Goal: Information Seeking & Learning: Learn about a topic

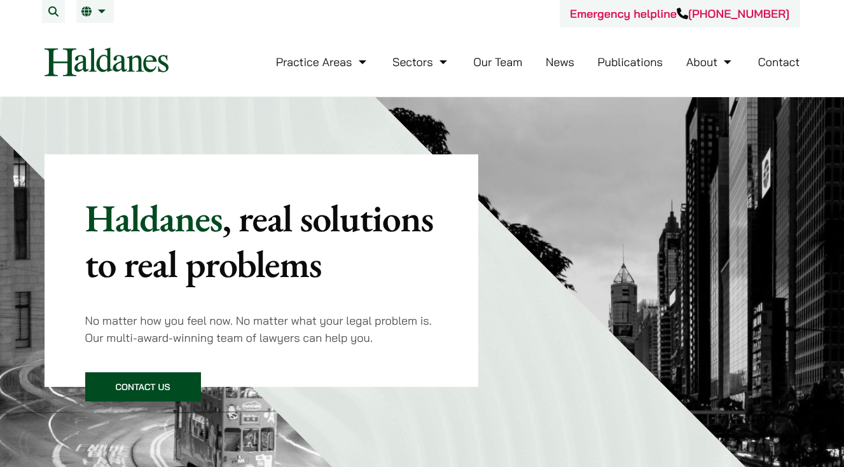
click at [497, 60] on link "Our Team" at bounding box center [497, 62] width 49 height 15
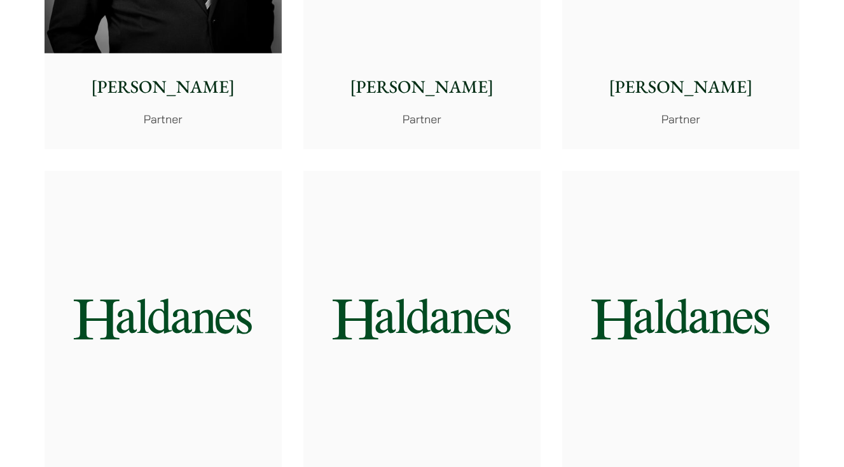
scroll to position [763, 0]
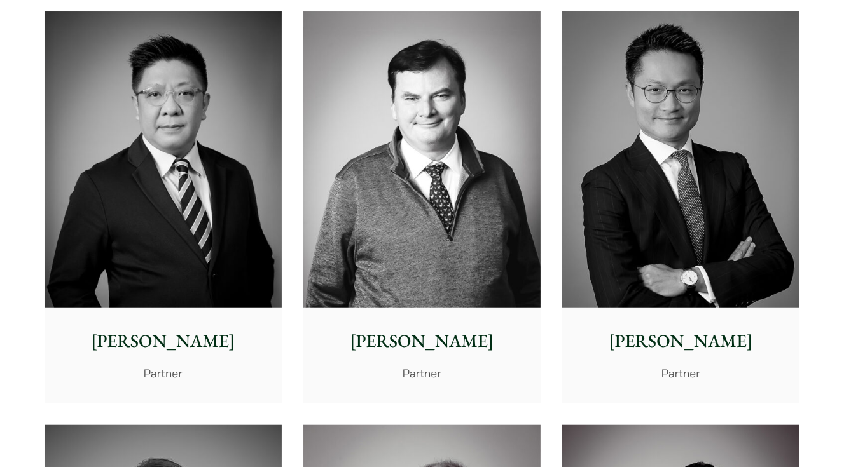
click at [682, 184] on img at bounding box center [680, 159] width 237 height 297
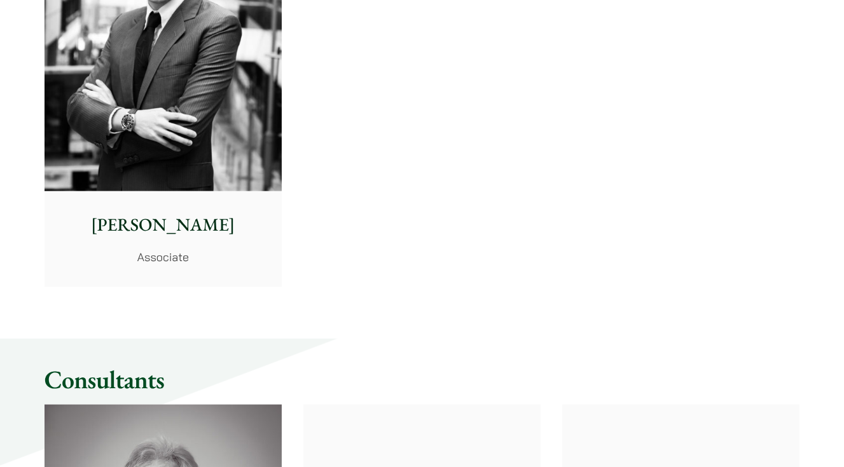
scroll to position [5405, 0]
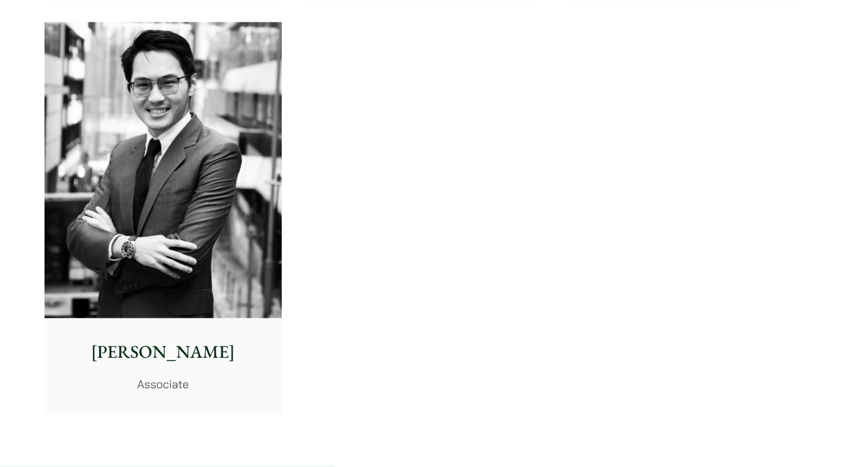
click at [180, 129] on img at bounding box center [163, 170] width 237 height 297
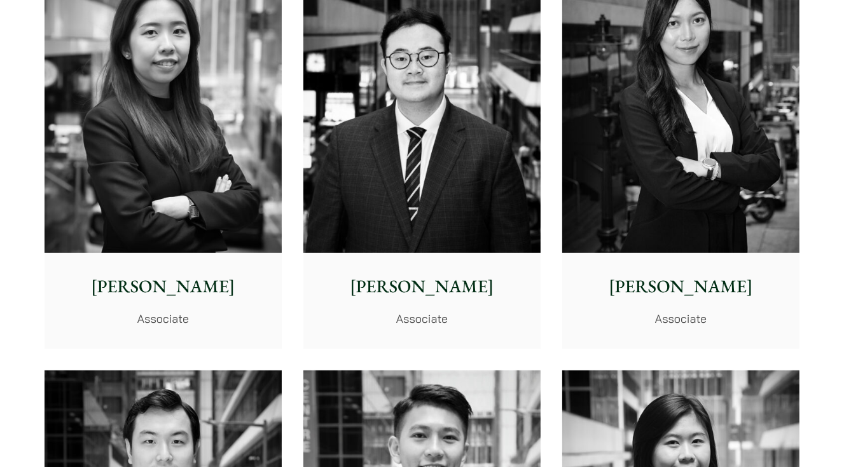
scroll to position [4578, 0]
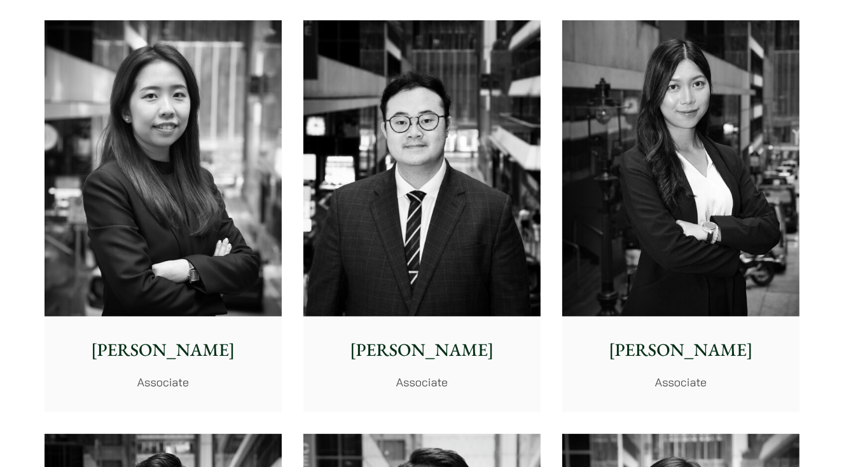
click at [695, 241] on img at bounding box center [680, 168] width 237 height 297
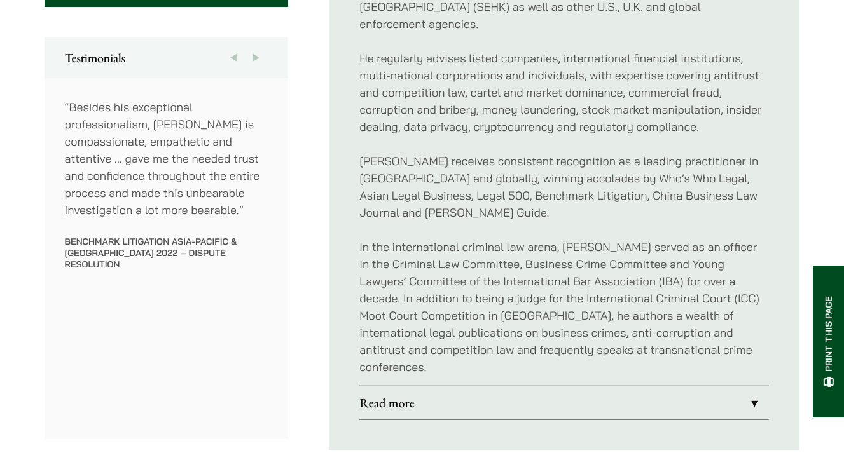
scroll to position [890, 0]
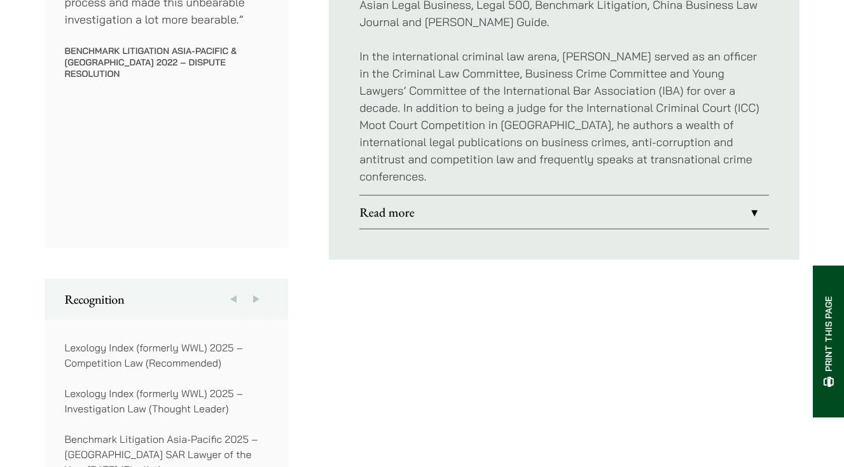
click at [752, 196] on link "Read more" at bounding box center [564, 212] width 410 height 33
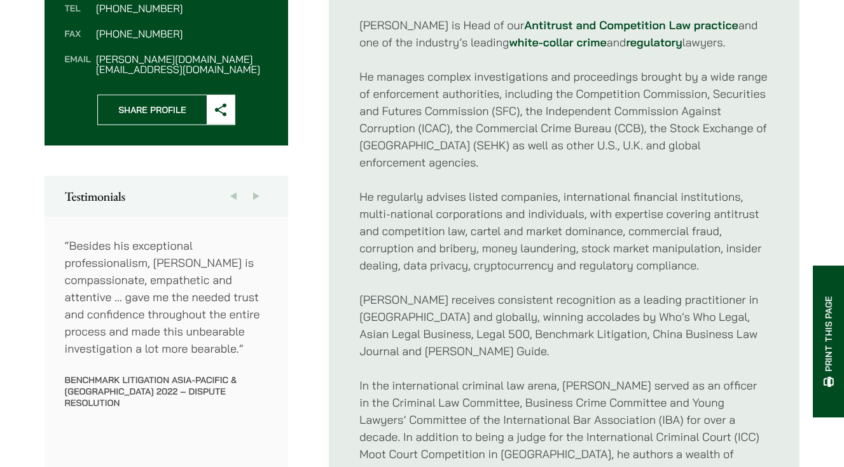
scroll to position [488, 0]
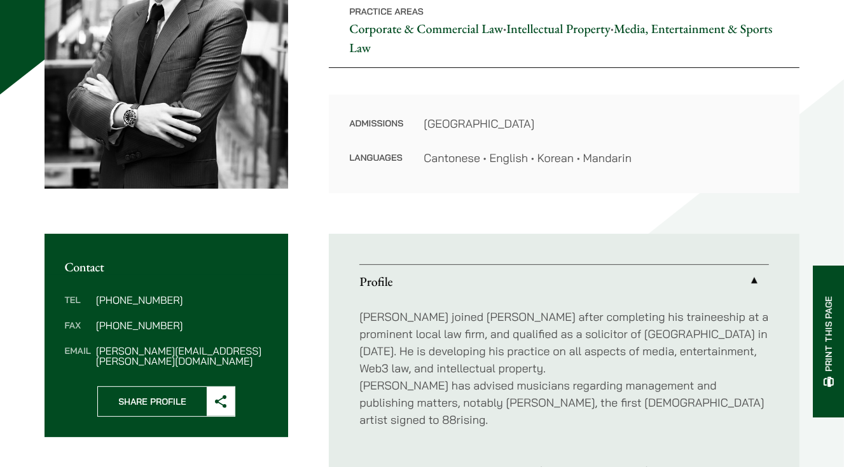
scroll to position [127, 0]
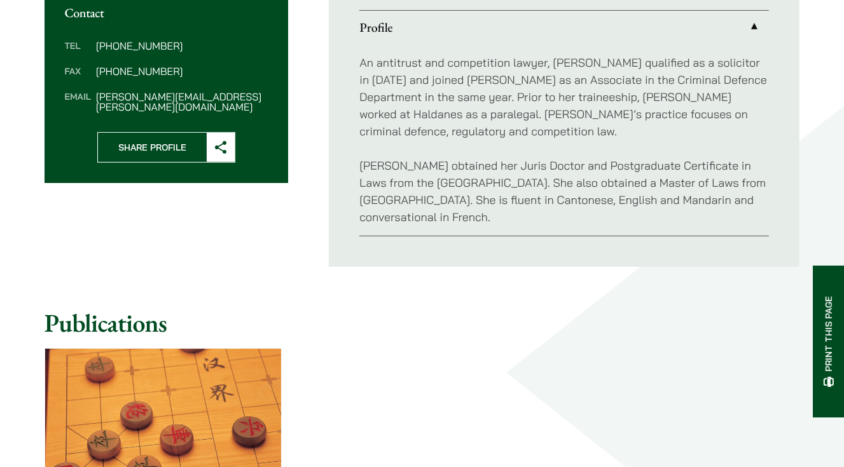
scroll to position [763, 0]
